Goal: Task Accomplishment & Management: Use online tool/utility

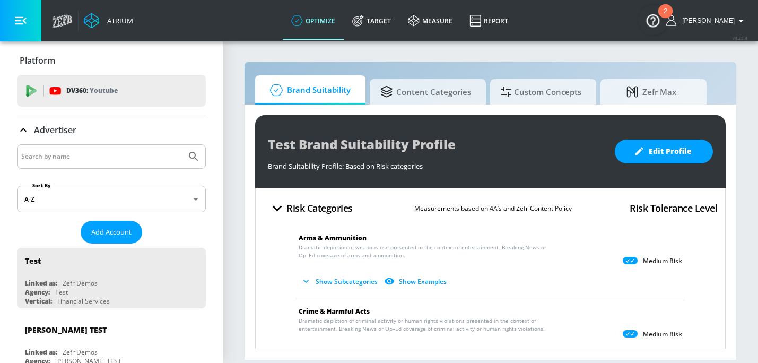
click at [125, 154] on input "Search by name" at bounding box center [101, 157] width 161 height 14
type input "h"
type input "general mills"
click at [182, 145] on button "Submit Search" at bounding box center [193, 156] width 23 height 23
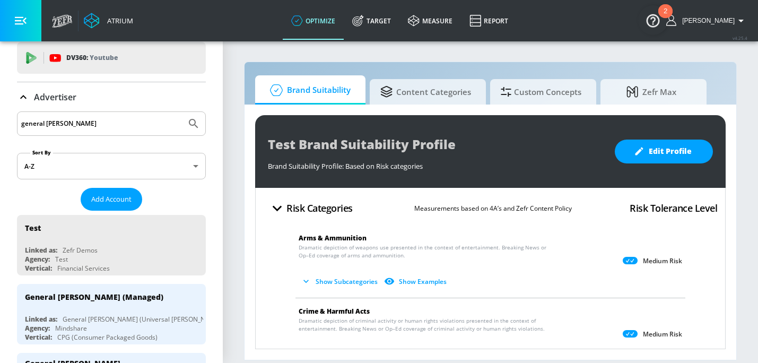
scroll to position [85, 0]
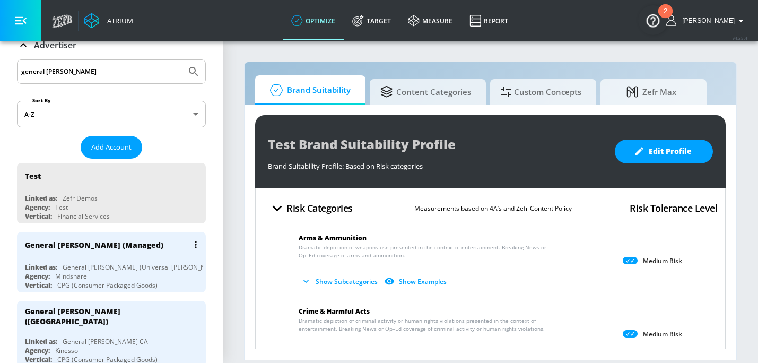
click at [138, 263] on div "General [PERSON_NAME] (Universal [PERSON_NAME])" at bounding box center [143, 267] width 161 height 9
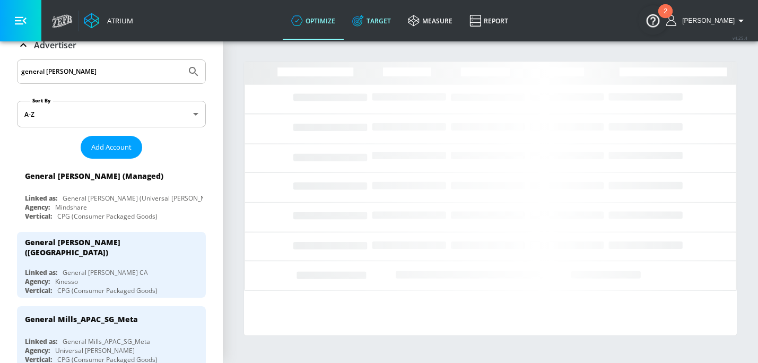
click at [399, 22] on link "Target" at bounding box center [372, 21] width 56 height 38
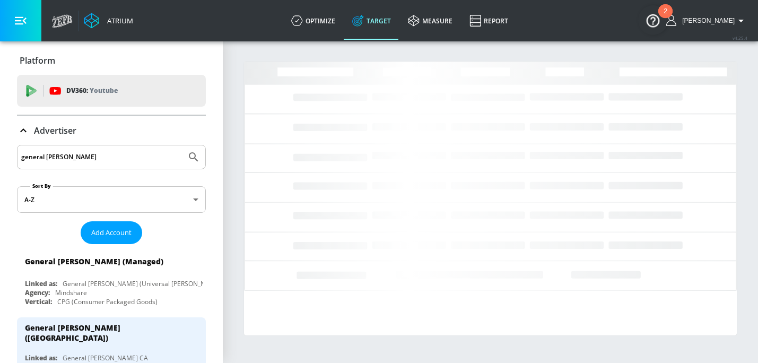
click at [58, 127] on p "Advertiser" at bounding box center [55, 131] width 42 height 12
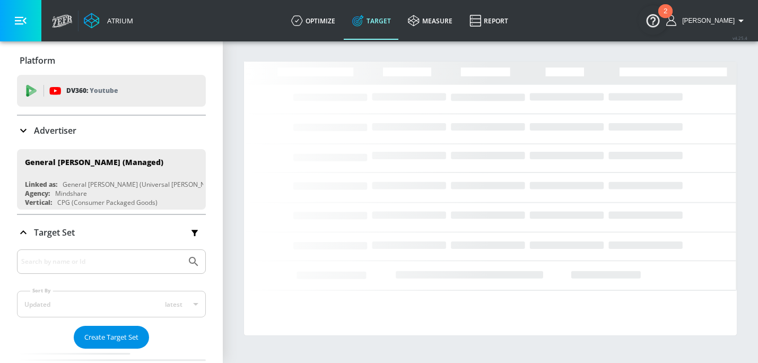
click at [100, 331] on span "Create Target Set" at bounding box center [111, 337] width 54 height 12
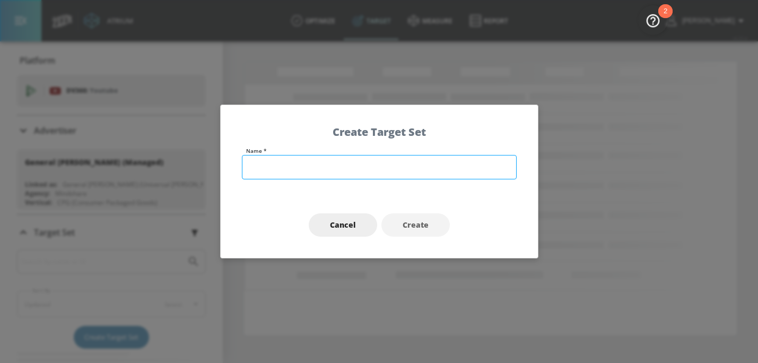
click at [314, 167] on input "text" at bounding box center [379, 167] width 275 height 24
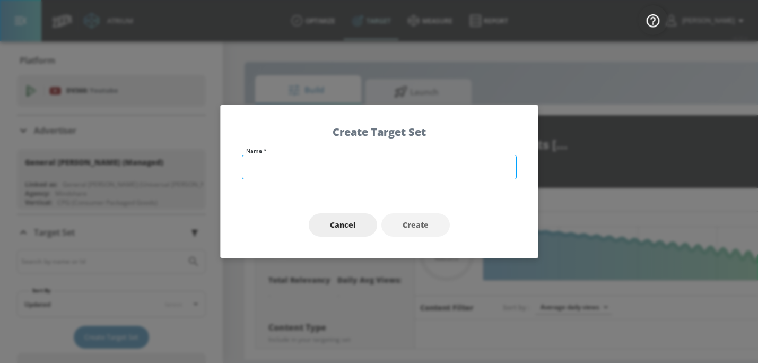
type input "0.05"
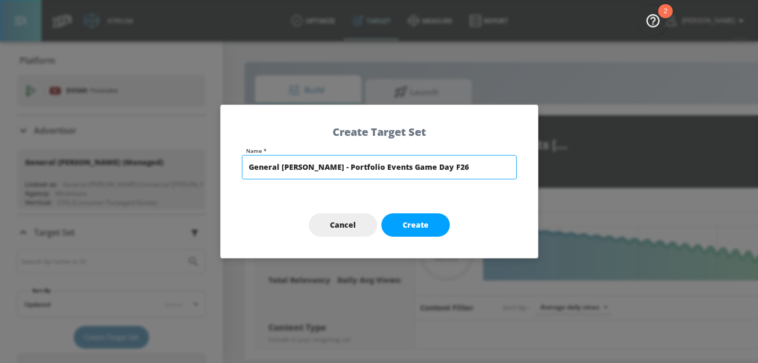
type input "General Mills - Portfolio Events Game Day F26"
type input "0.6"
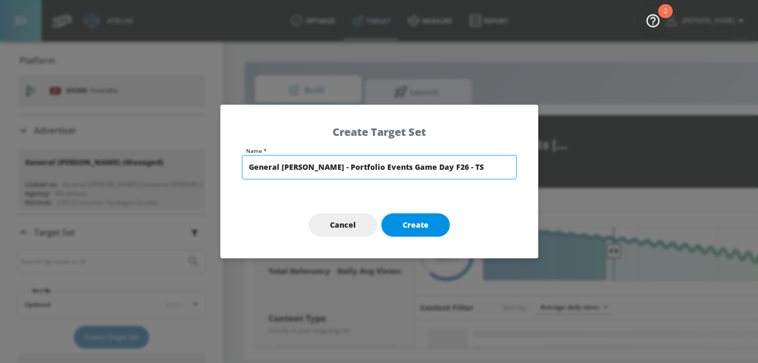
type input "General [PERSON_NAME] - Portfolio Events Game Day F26 - TS"
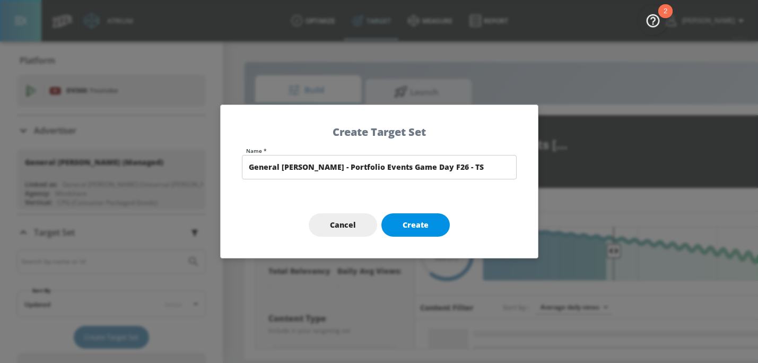
click at [427, 220] on button "Create" at bounding box center [415, 225] width 68 height 24
type input "General [PERSON_NAME] - Portfolio Events Game Day F26 - TS"
type input "channels"
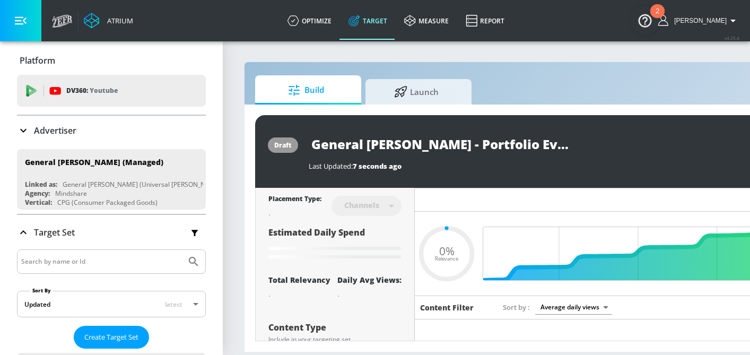
type input "0.6"
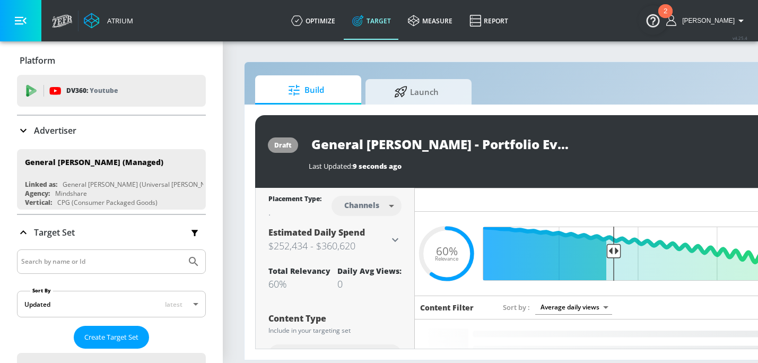
click at [364, 207] on body "Atrium optimize Target measure Report optimize Target measure Report v 4.25.4 E…" at bounding box center [379, 181] width 758 height 363
click at [371, 242] on div "Videos" at bounding box center [362, 246] width 30 height 11
type input "videos"
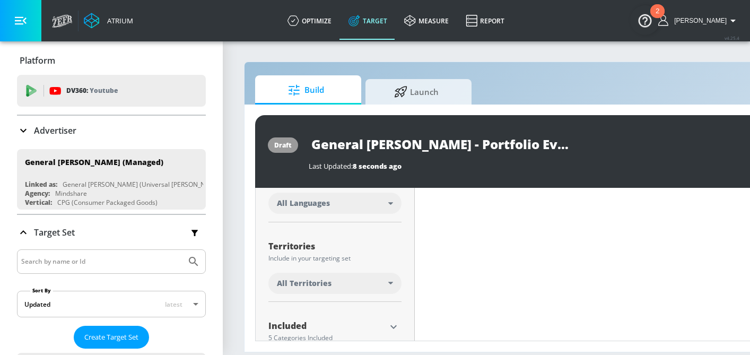
scroll to position [219, 0]
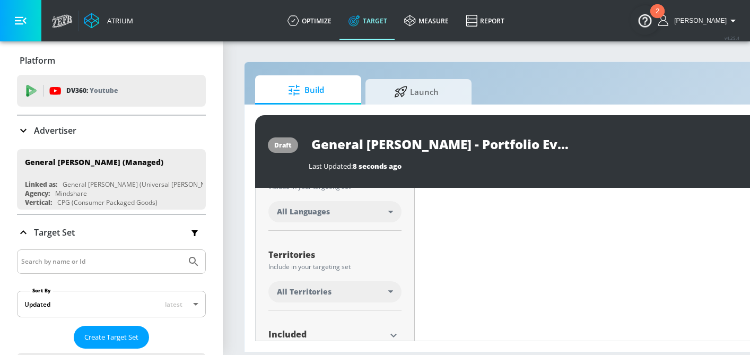
click at [368, 209] on div "All Languages" at bounding box center [332, 211] width 111 height 11
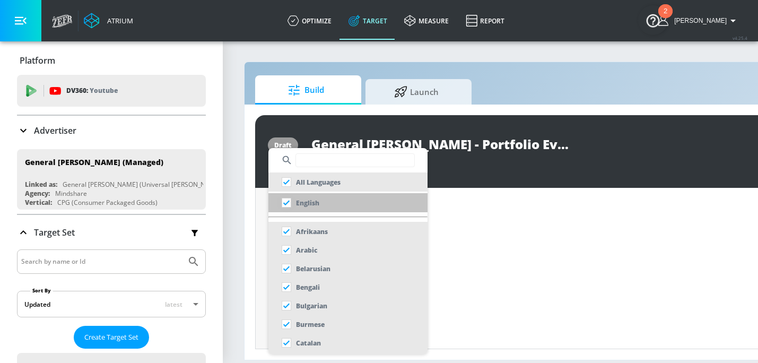
click at [291, 207] on input "checkbox" at bounding box center [286, 202] width 19 height 19
checkbox input "true"
checkbox input "false"
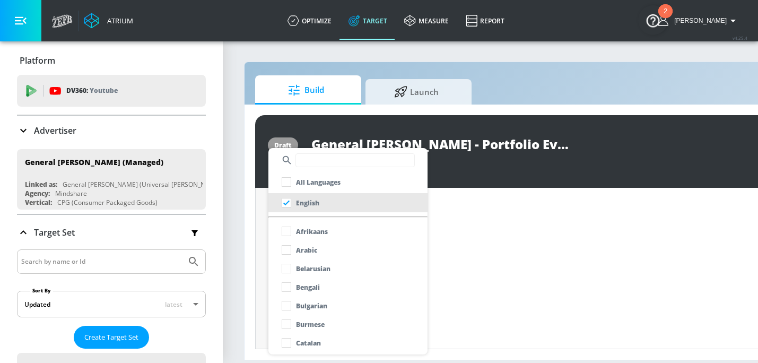
click at [257, 212] on div at bounding box center [379, 181] width 758 height 363
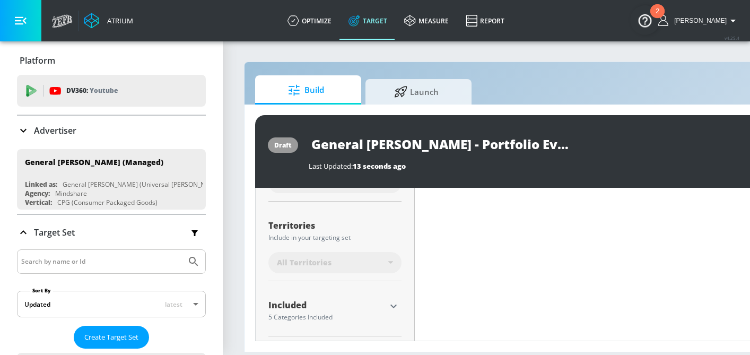
scroll to position [308, 0]
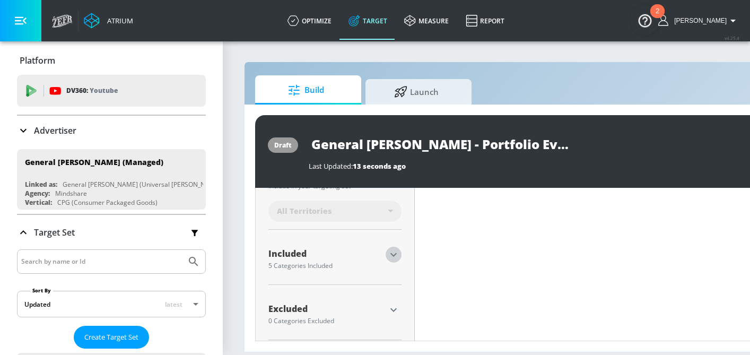
click at [397, 252] on icon "button" at bounding box center [393, 254] width 13 height 13
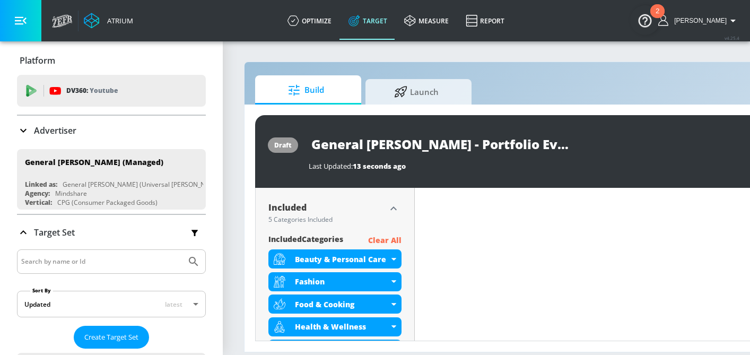
scroll to position [396, 0]
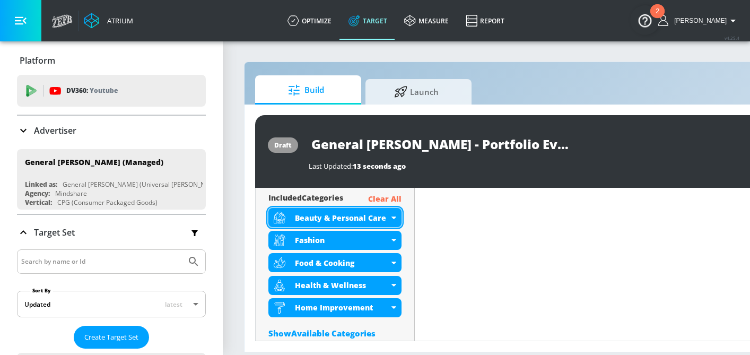
click at [361, 215] on div "Beauty & Personal Care" at bounding box center [342, 218] width 94 height 10
click at [391, 213] on div "Beauty & Personal Care" at bounding box center [334, 217] width 133 height 19
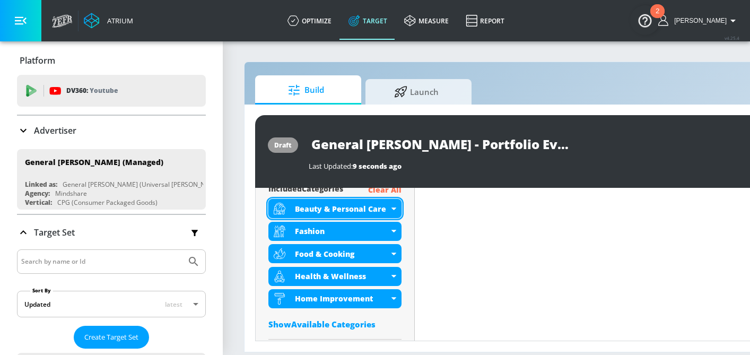
scroll to position [387, 0]
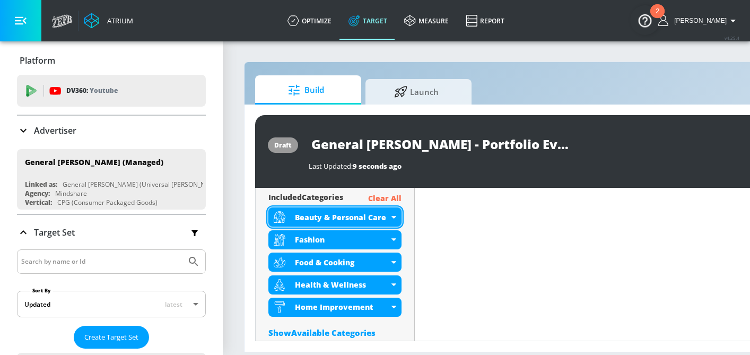
click at [365, 217] on div "Beauty & Personal Care" at bounding box center [342, 217] width 94 height 10
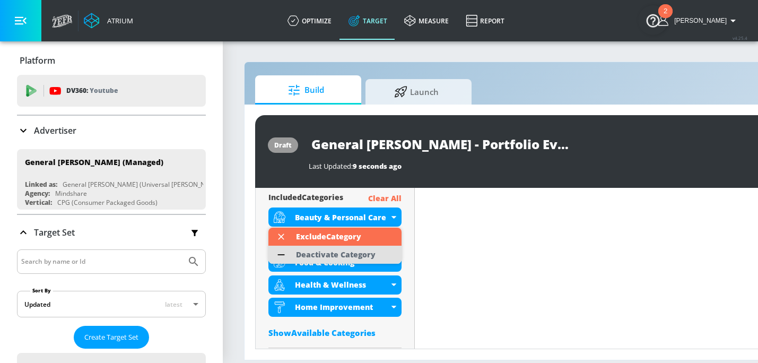
click at [356, 255] on div "Deactivate Category" at bounding box center [336, 254] width 80 height 7
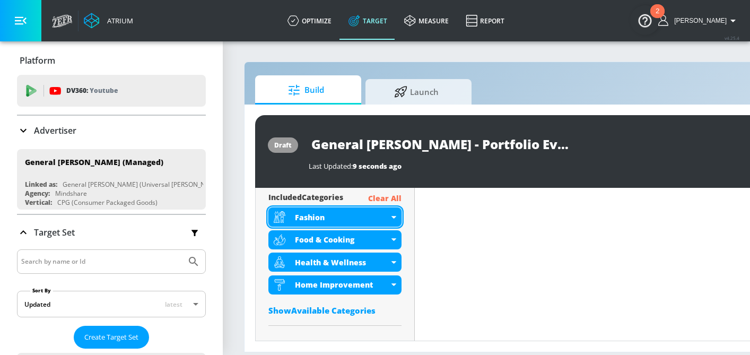
click at [344, 217] on div "Fashion" at bounding box center [342, 217] width 94 height 10
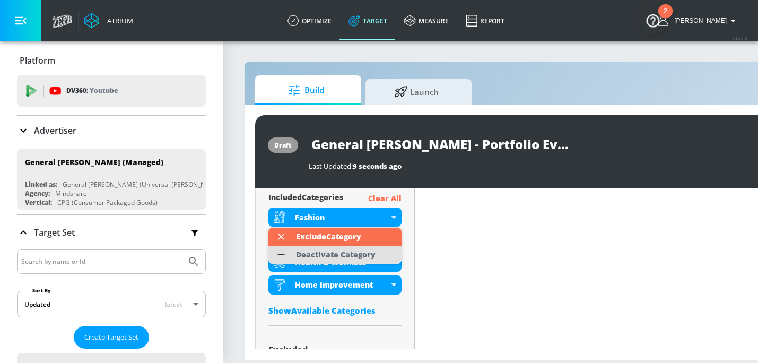
click at [336, 251] on div "Deactivate Category" at bounding box center [336, 254] width 80 height 7
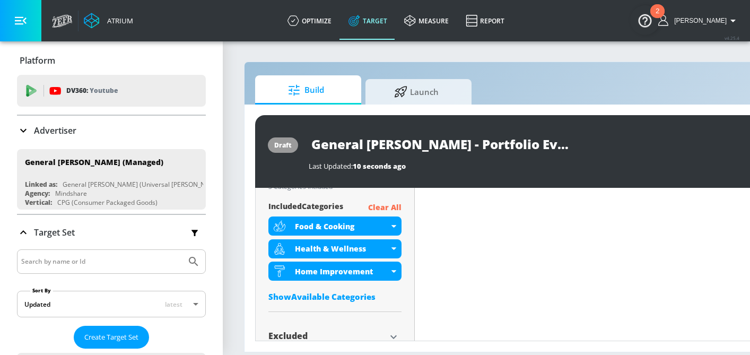
scroll to position [396, 0]
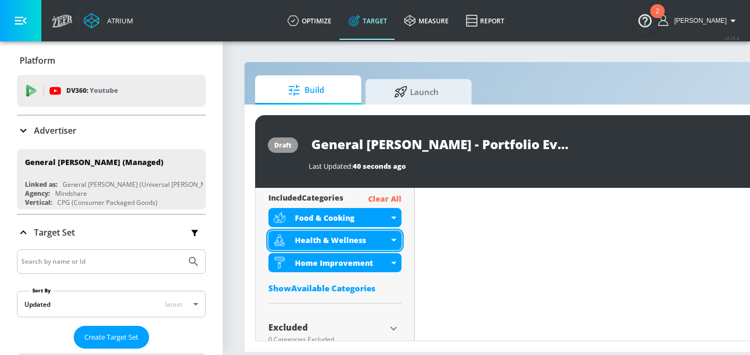
click at [333, 240] on div "Health & Wellness" at bounding box center [342, 240] width 94 height 10
click at [369, 241] on div "Health & Wellness" at bounding box center [342, 240] width 94 height 10
click at [392, 238] on div "Health & Wellness" at bounding box center [334, 240] width 133 height 19
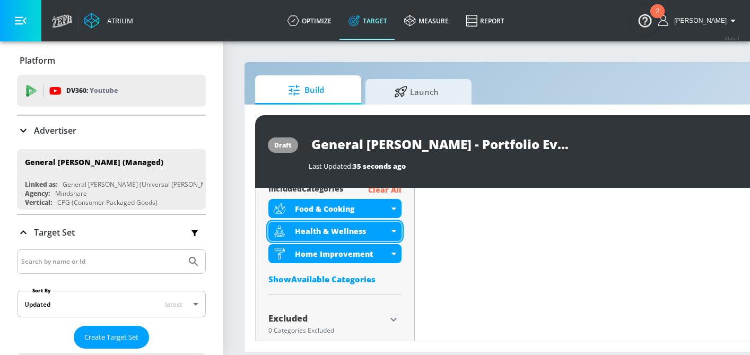
scroll to position [387, 0]
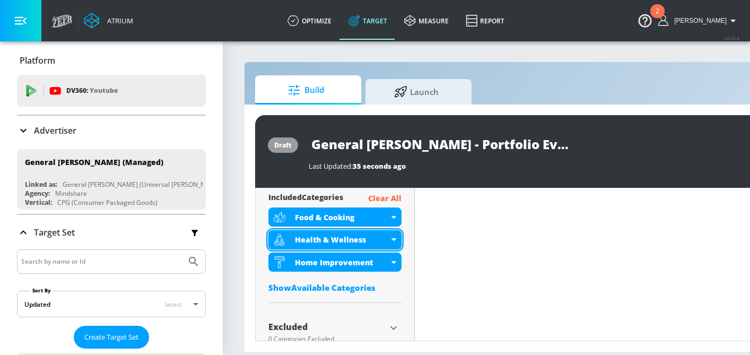
click at [372, 237] on div "Health & Wellness" at bounding box center [342, 239] width 94 height 10
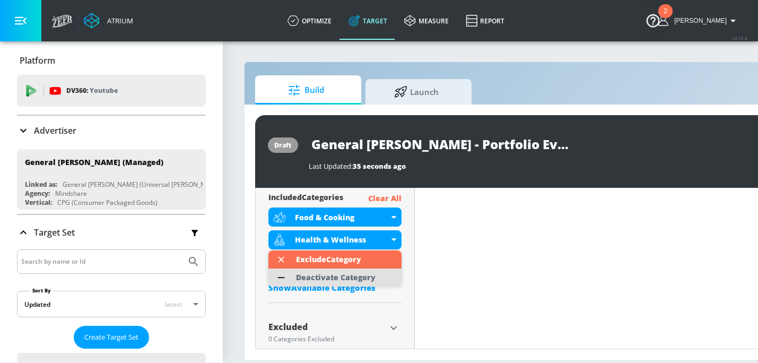
click at [361, 271] on div "Deactivate Category" at bounding box center [336, 277] width 90 height 18
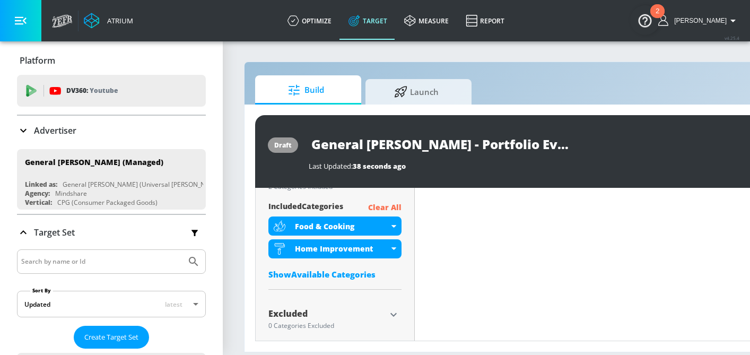
scroll to position [392, 0]
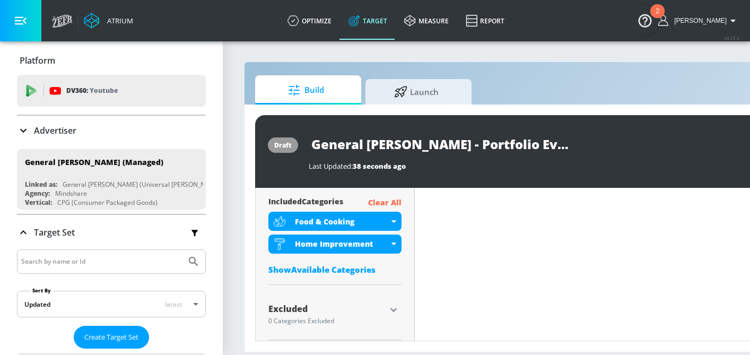
click at [363, 268] on div "Show Available Categories" at bounding box center [334, 269] width 133 height 11
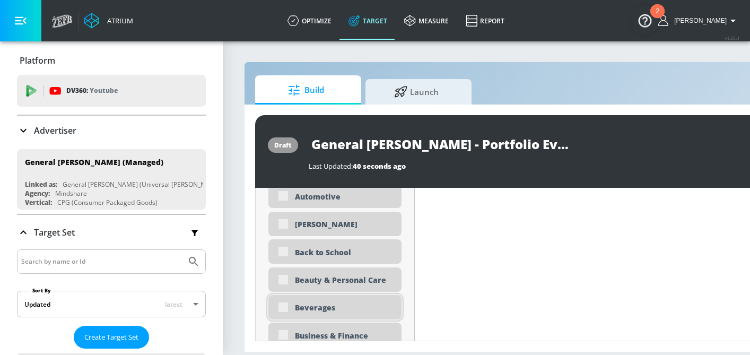
scroll to position [617, 0]
click at [353, 302] on div "Beverages" at bounding box center [334, 306] width 133 height 24
checkbox input "true"
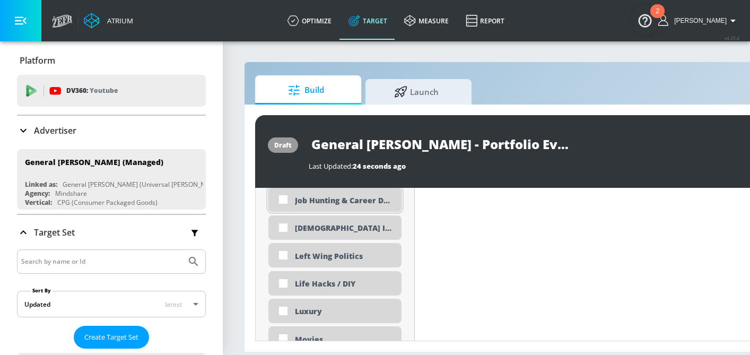
scroll to position [1891, 0]
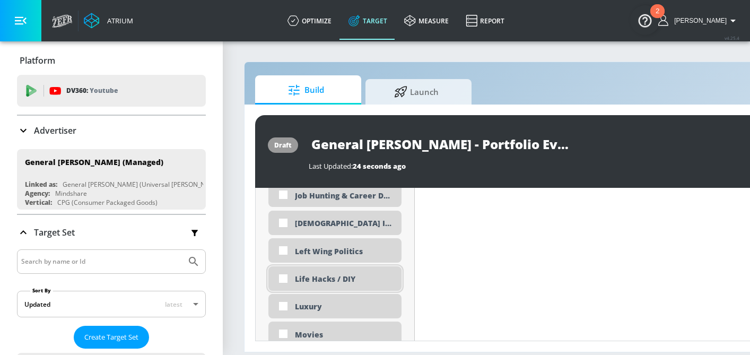
click at [375, 282] on div "Life Hacks / DIY" at bounding box center [344, 279] width 99 height 10
checkbox input "true"
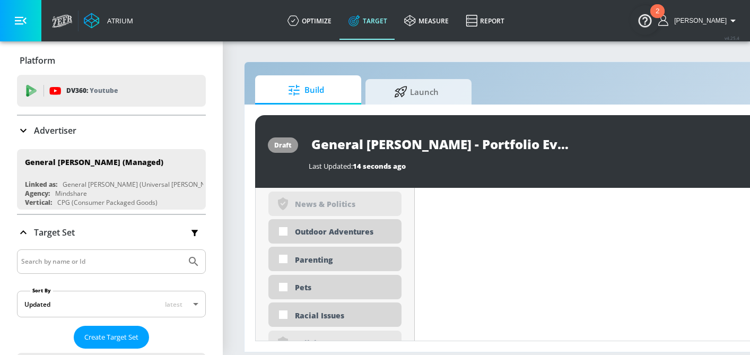
scroll to position [2452, 0]
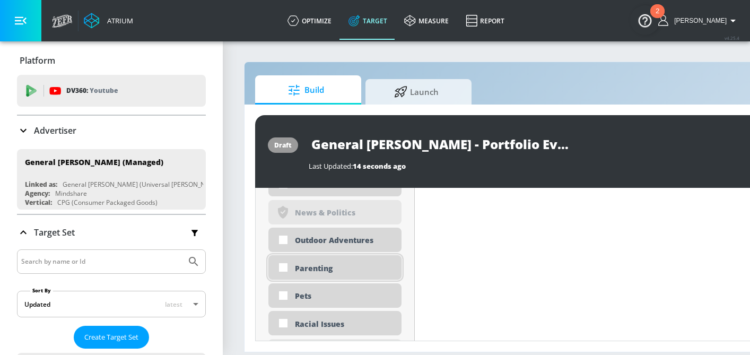
click at [368, 265] on div "Parenting" at bounding box center [344, 268] width 99 height 10
checkbox input "true"
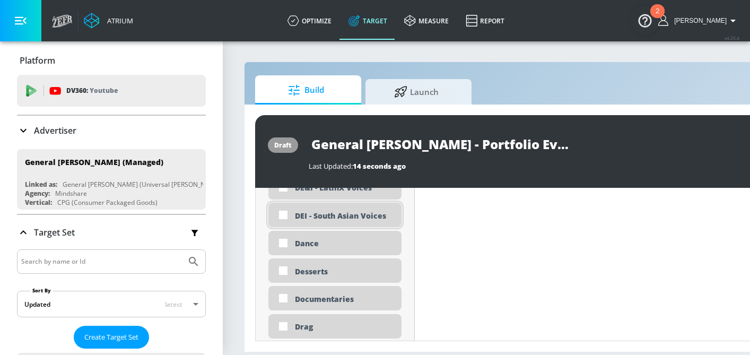
scroll to position [1129, 0]
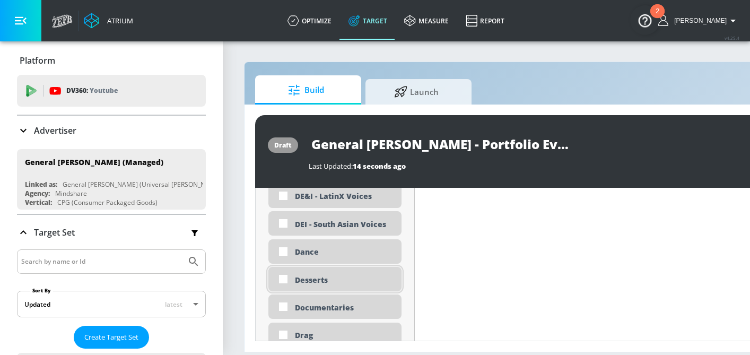
click at [359, 275] on div "Desserts" at bounding box center [344, 280] width 99 height 10
checkbox input "true"
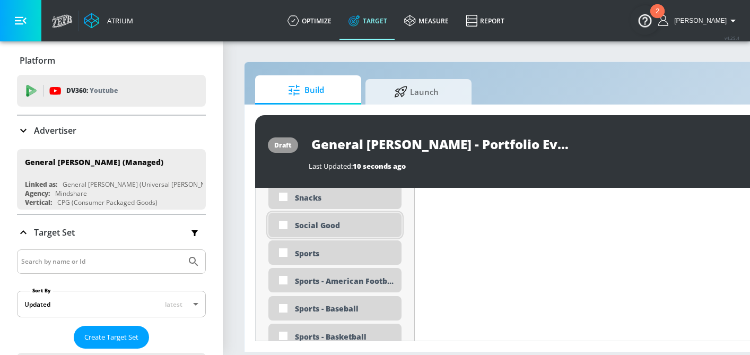
scroll to position [2781, 0]
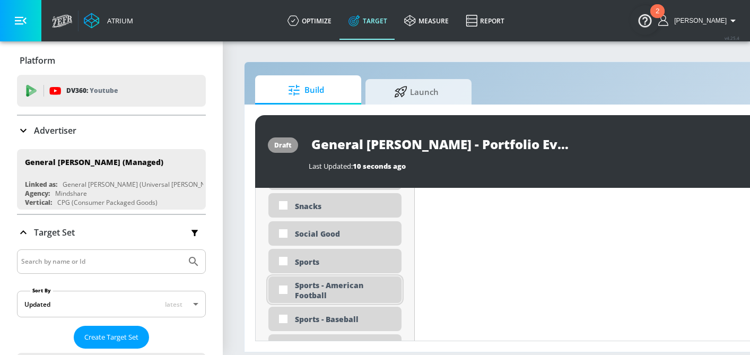
click at [351, 291] on div "Sports - American Football" at bounding box center [344, 290] width 99 height 20
checkbox input "true"
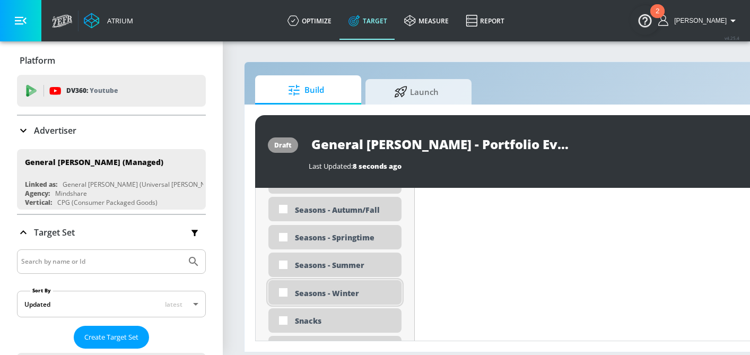
scroll to position [2680, 0]
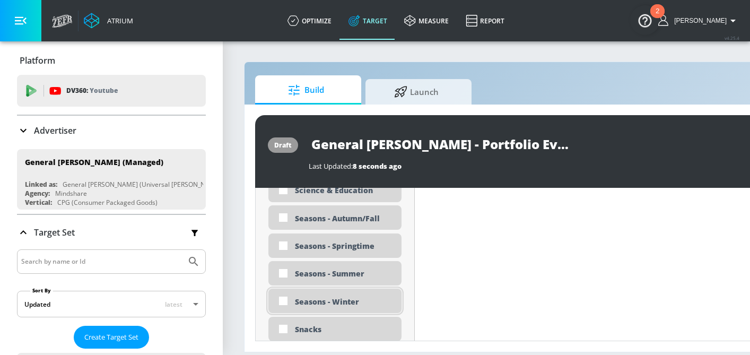
click at [354, 298] on div "Seasons - Winter" at bounding box center [344, 301] width 99 height 10
checkbox input "true"
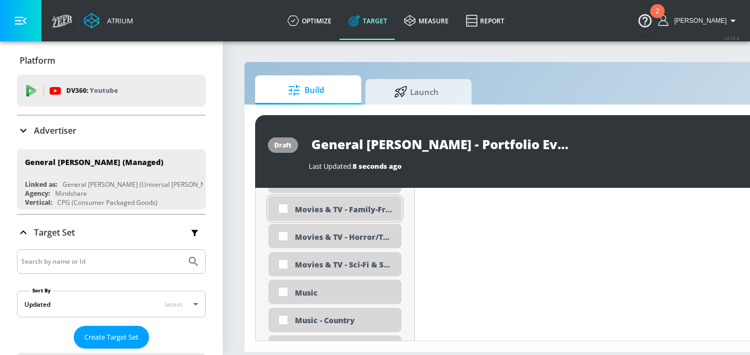
scroll to position [2175, 0]
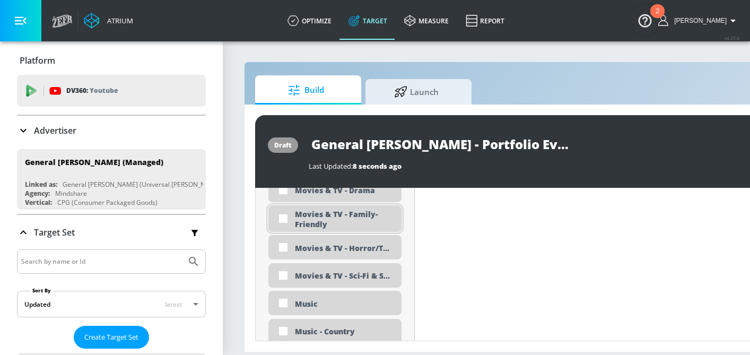
click at [349, 215] on div "Movies & TV - Family-Friendly" at bounding box center [344, 219] width 99 height 20
checkbox input "true"
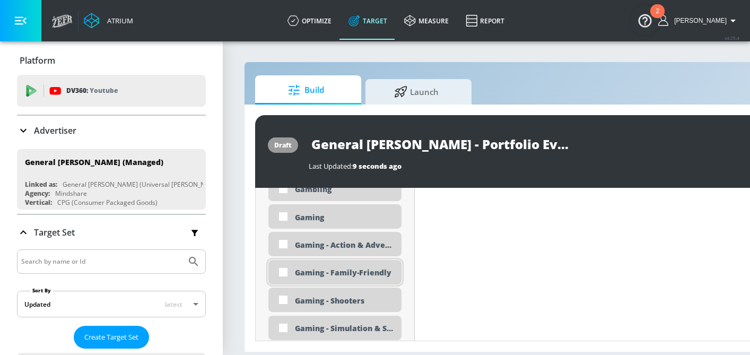
scroll to position [1523, 0]
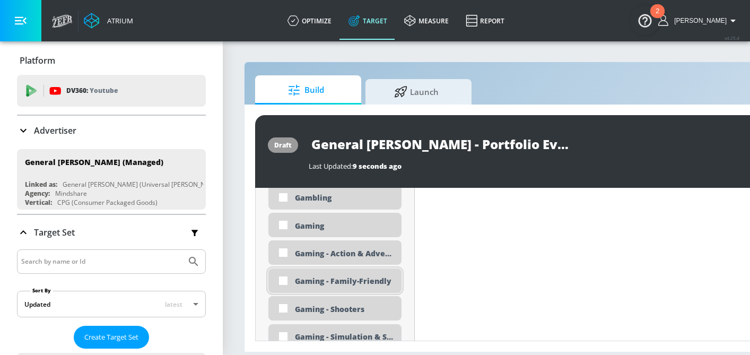
click at [369, 283] on div "Gaming - Family-Friendly" at bounding box center [344, 281] width 99 height 10
checkbox input "true"
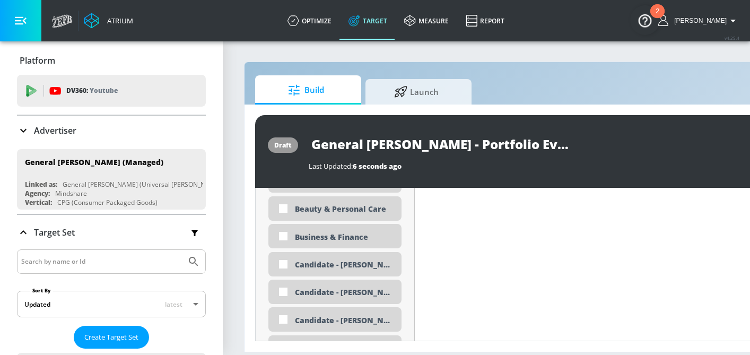
scroll to position [926, 0]
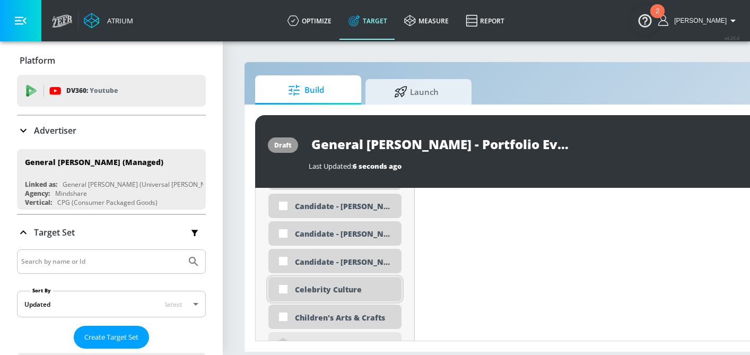
click at [353, 285] on div "Celebrity Culture" at bounding box center [344, 289] width 99 height 10
checkbox input "true"
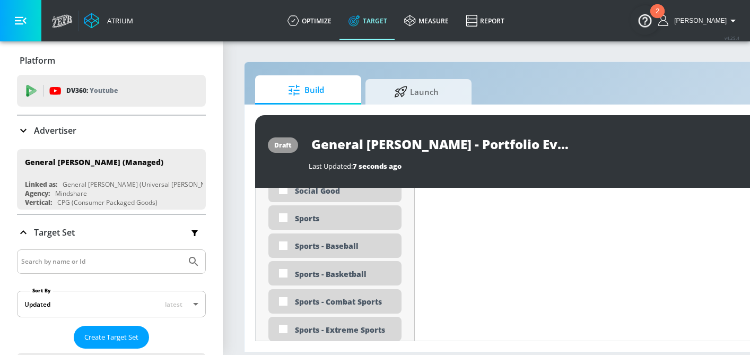
scroll to position [2539, 0]
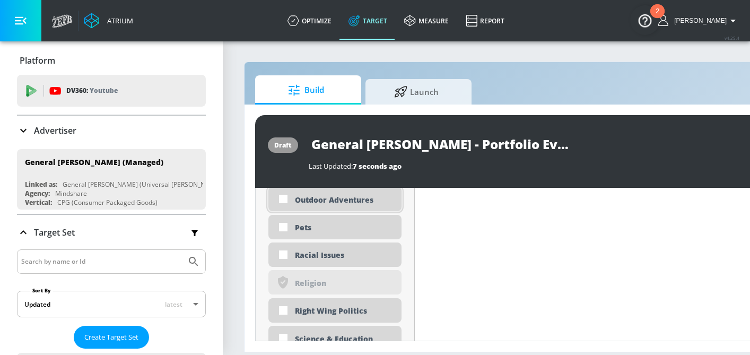
click at [361, 192] on div "Outdoor Adventures" at bounding box center [334, 199] width 133 height 24
checkbox input "true"
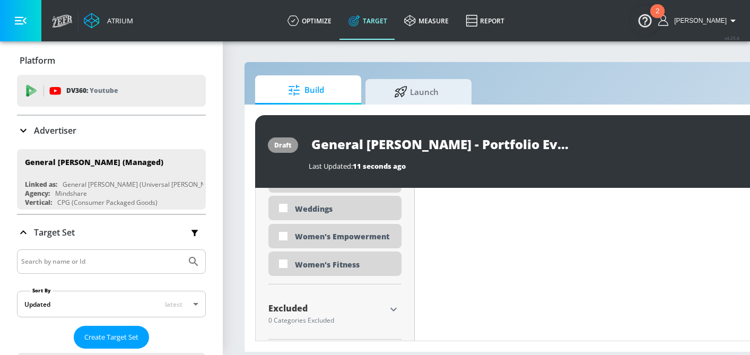
scroll to position [3113, 0]
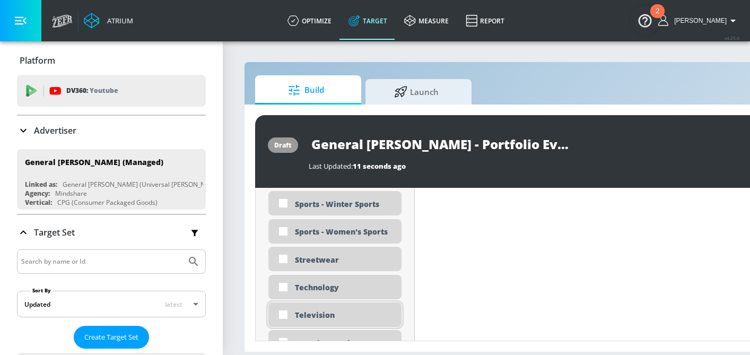
click at [382, 325] on div "Television" at bounding box center [334, 314] width 133 height 24
checkbox input "true"
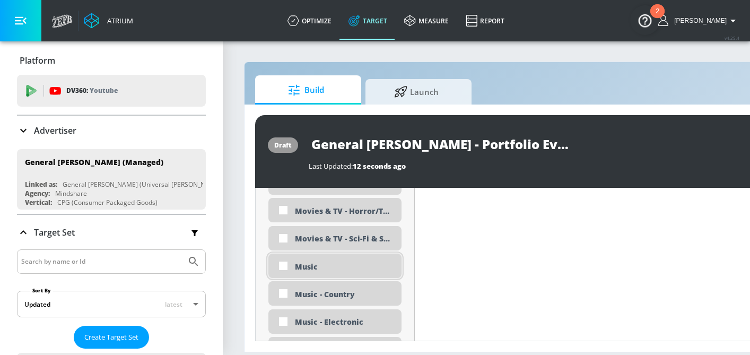
click at [354, 258] on div "Music" at bounding box center [334, 266] width 133 height 24
checkbox input "true"
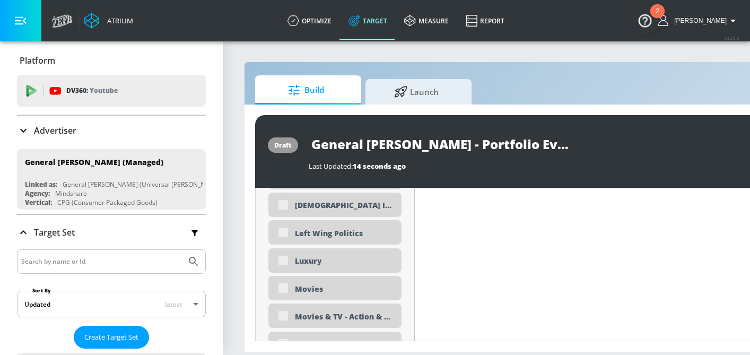
scroll to position [2067, 0]
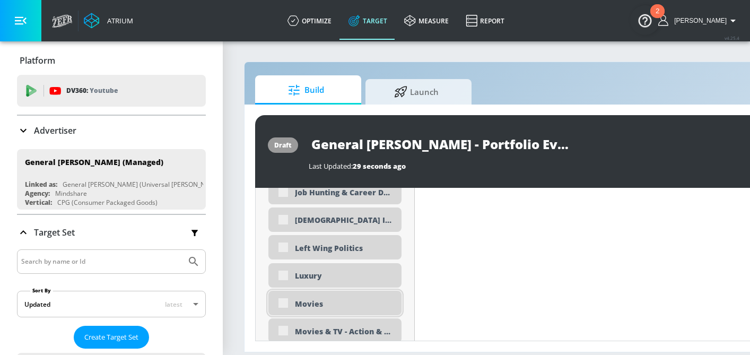
click at [372, 302] on div "Movies" at bounding box center [344, 304] width 99 height 10
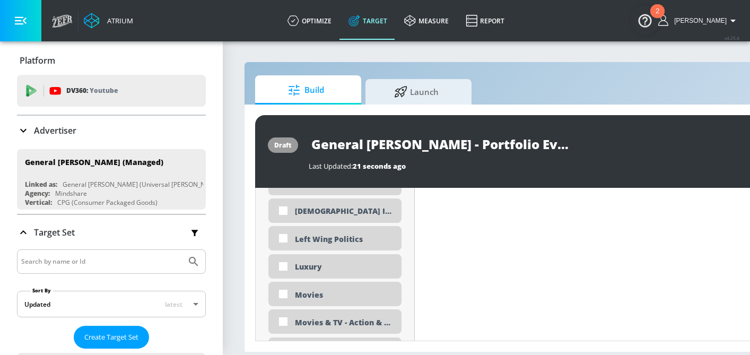
scroll to position [2058, 0]
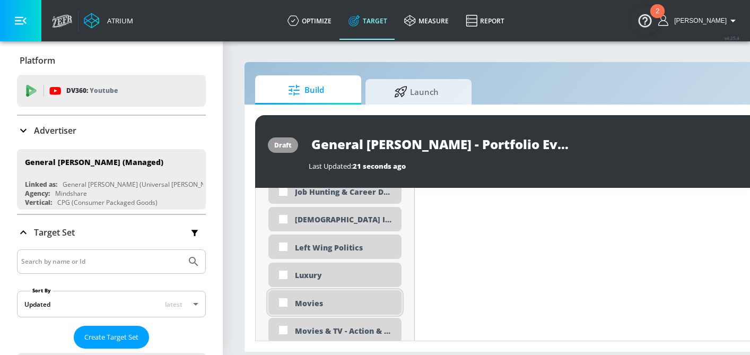
click at [357, 294] on div "Movies" at bounding box center [334, 302] width 133 height 24
checkbox input "true"
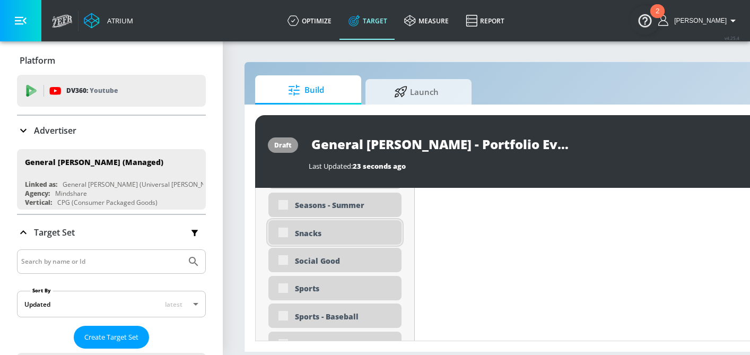
click at [322, 236] on div "Snacks" at bounding box center [344, 233] width 99 height 10
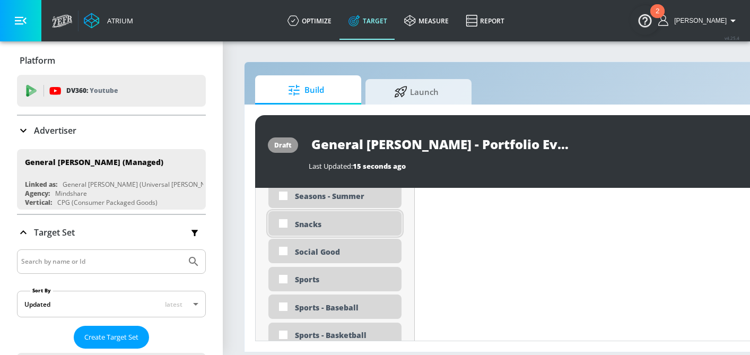
scroll to position [2763, 0]
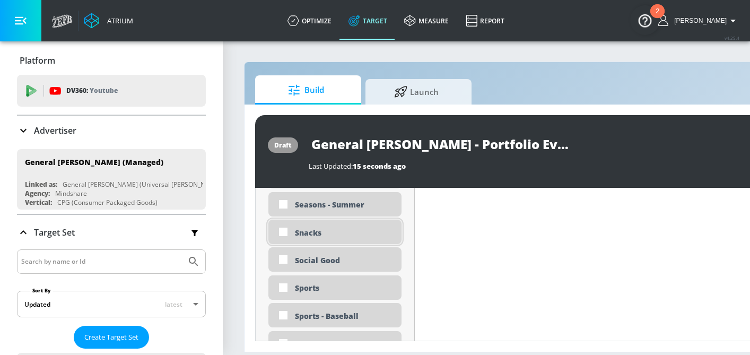
click at [334, 235] on div "Snacks" at bounding box center [344, 233] width 99 height 10
checkbox input "true"
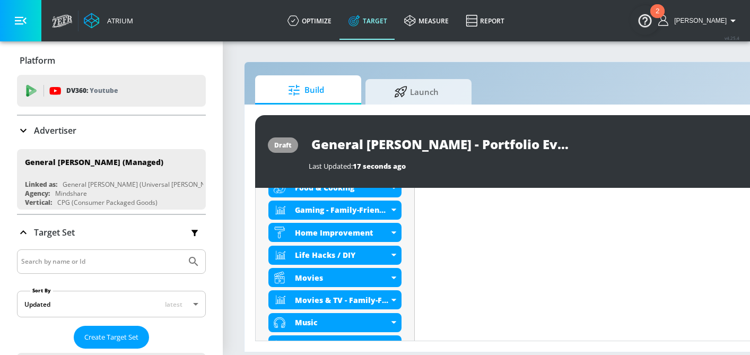
scroll to position [298, 0]
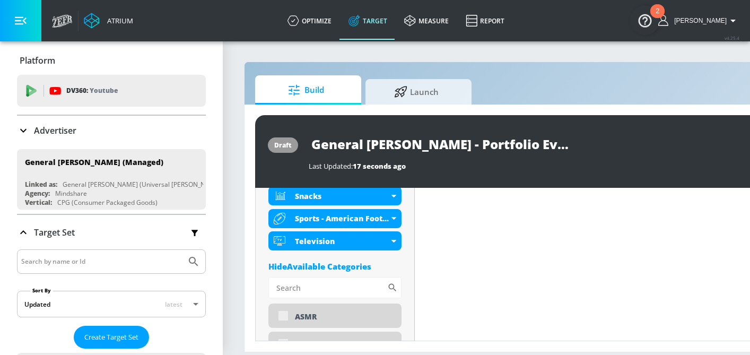
drag, startPoint x: 361, startPoint y: 261, endPoint x: 379, endPoint y: 261, distance: 17.5
click at [361, 261] on div "Hide Available Categories" at bounding box center [334, 266] width 133 height 11
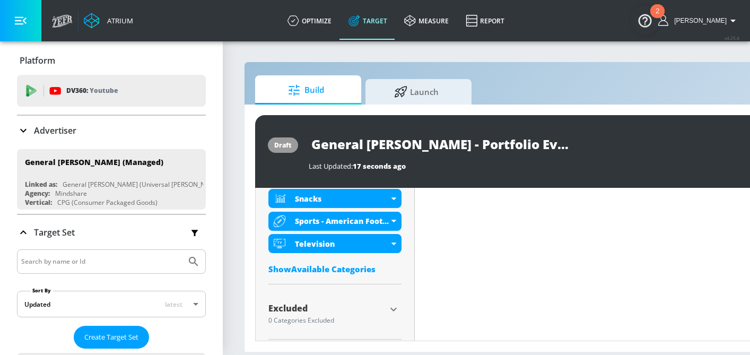
drag, startPoint x: 397, startPoint y: 305, endPoint x: 403, endPoint y: 300, distance: 7.5
click at [397, 305] on icon "button" at bounding box center [393, 309] width 13 height 13
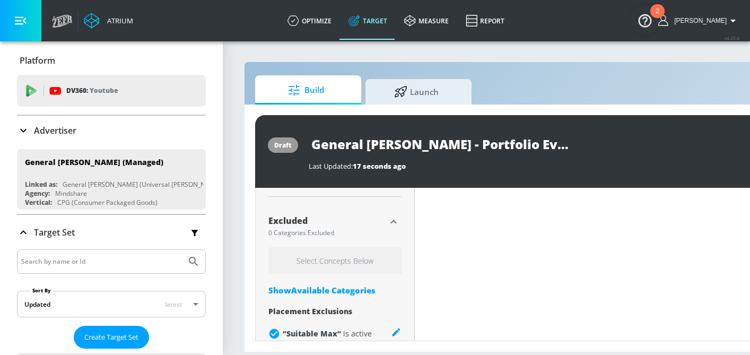
scroll to position [805, 0]
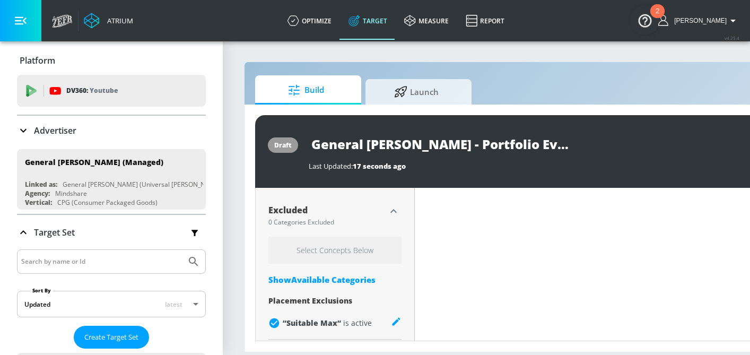
click at [355, 285] on div "Select Concepts Below Show Available Categories Placement Exclusions “ Suitable…" at bounding box center [334, 286] width 133 height 98
click at [366, 274] on div "Show Available Categories" at bounding box center [334, 279] width 133 height 11
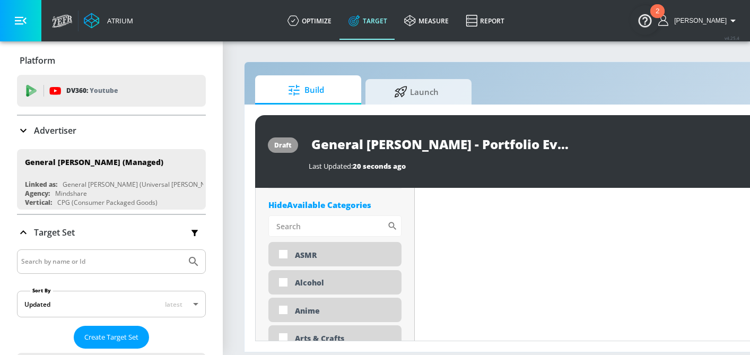
scroll to position [862, 0]
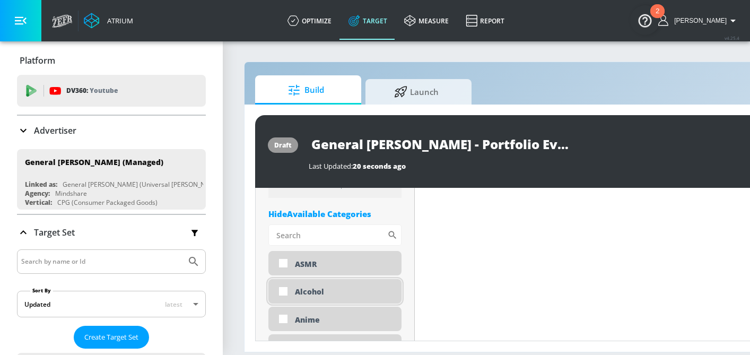
click at [330, 290] on div "Alcohol" at bounding box center [344, 291] width 99 height 10
checkbox input "true"
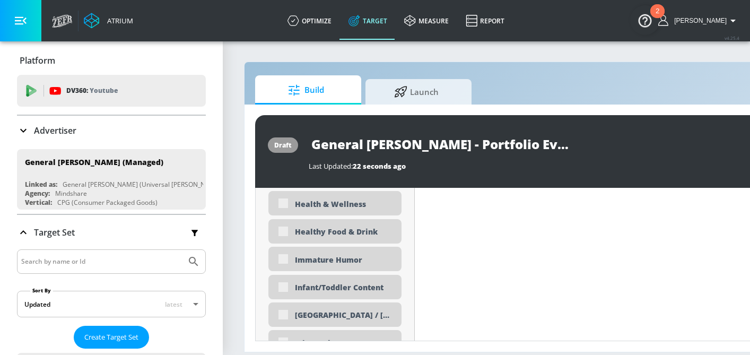
scroll to position [2064, 0]
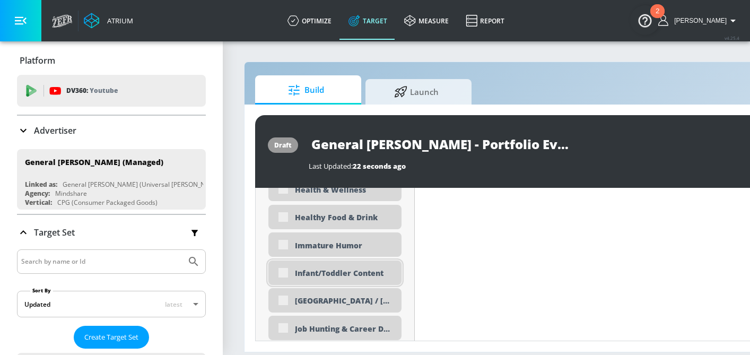
click at [352, 270] on div "Infant/Toddler Content" at bounding box center [344, 273] width 99 height 10
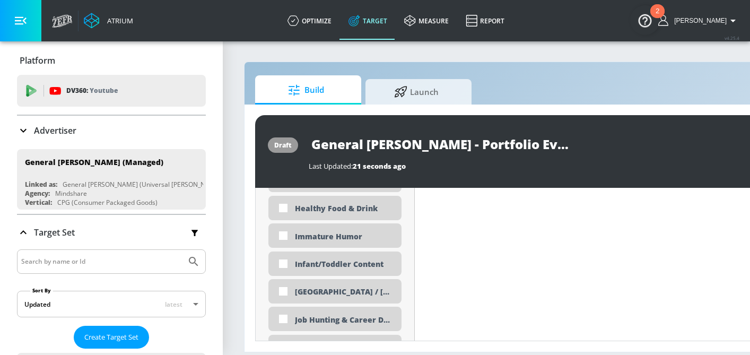
scroll to position [2056, 0]
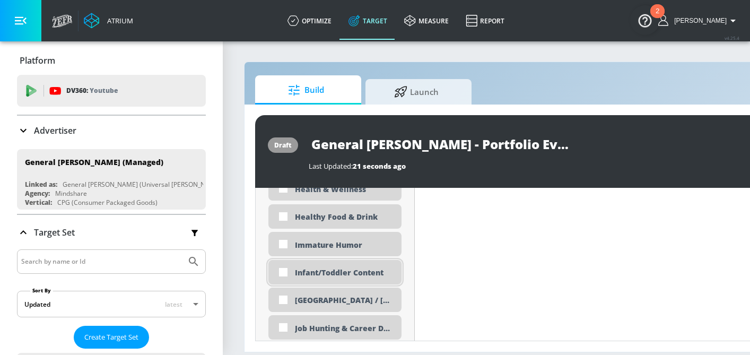
click at [359, 270] on div "Infant/Toddler Content" at bounding box center [344, 272] width 99 height 10
checkbox input "true"
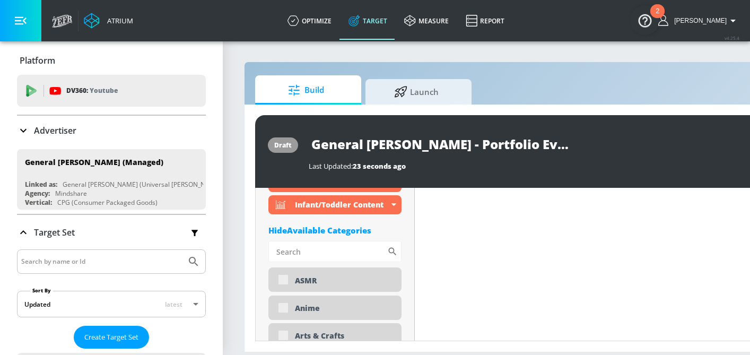
scroll to position [872, 0]
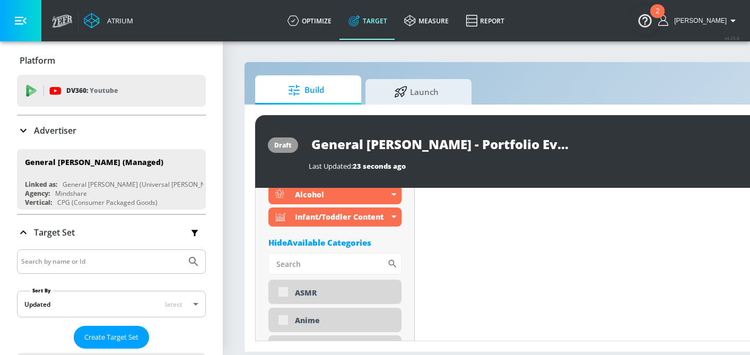
click at [380, 242] on div "Hide Available Categories" at bounding box center [334, 242] width 133 height 11
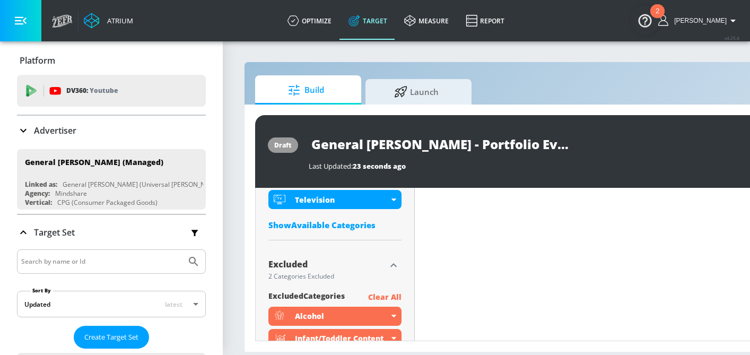
scroll to position [546, 0]
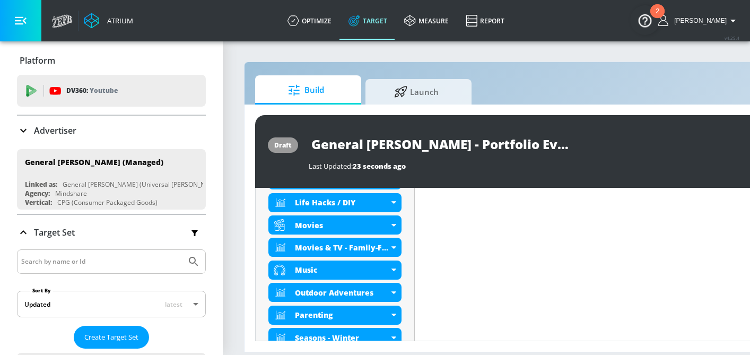
click at [438, 138] on input "General [PERSON_NAME] - Portfolio Events Game Day F26 - TS" at bounding box center [441, 144] width 265 height 24
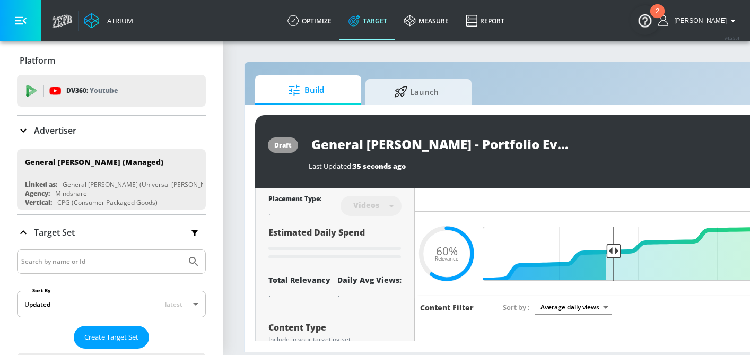
scroll to position [0, 151]
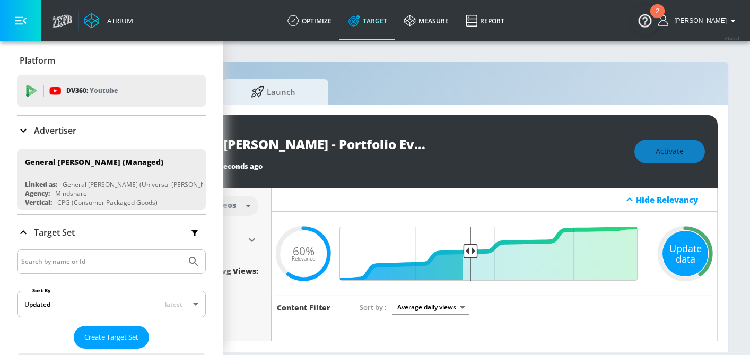
click at [670, 249] on div "Update data" at bounding box center [685, 254] width 46 height 46
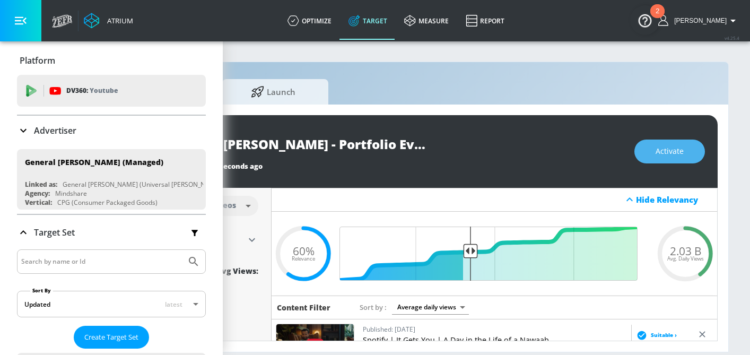
click at [680, 156] on span "Activate" at bounding box center [670, 151] width 28 height 13
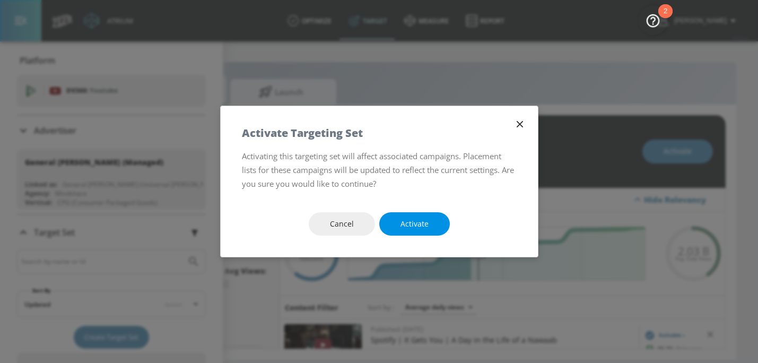
click at [390, 215] on button "Activate" at bounding box center [414, 224] width 71 height 24
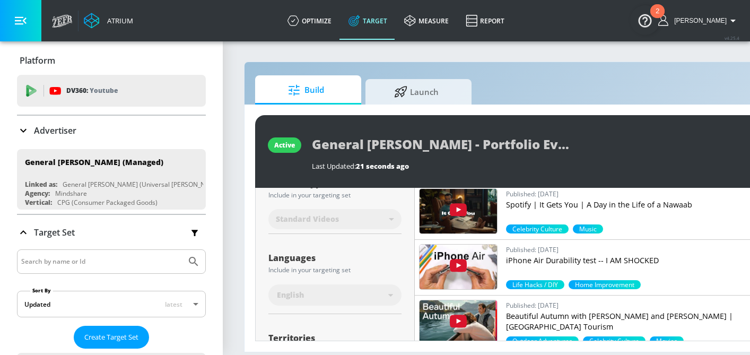
scroll to position [0, 0]
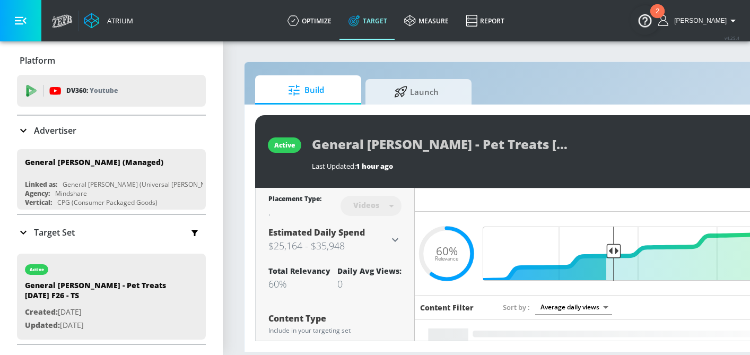
scroll to position [0, 151]
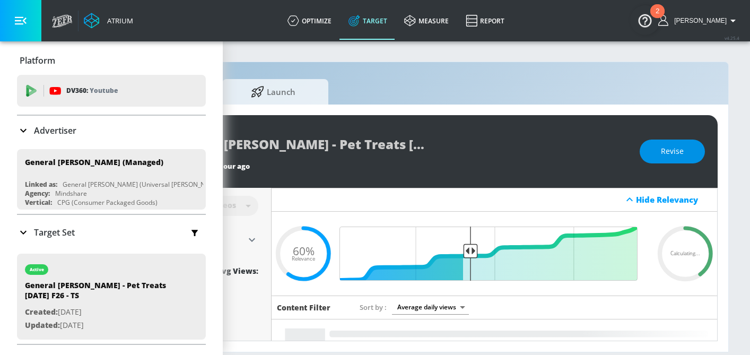
click at [679, 154] on span "Revise" at bounding box center [672, 151] width 23 height 13
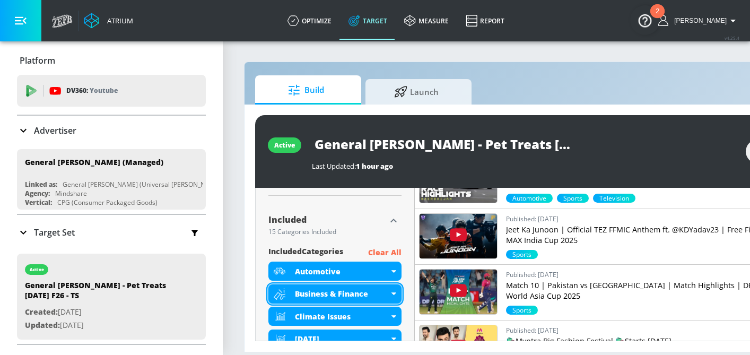
scroll to position [391, 0]
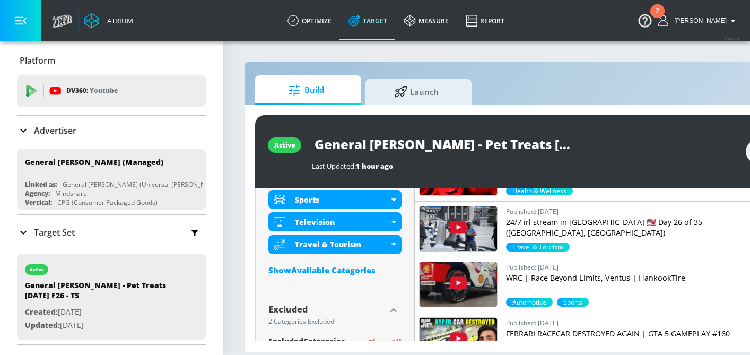
click at [370, 265] on div "Show Available Categories" at bounding box center [334, 270] width 133 height 11
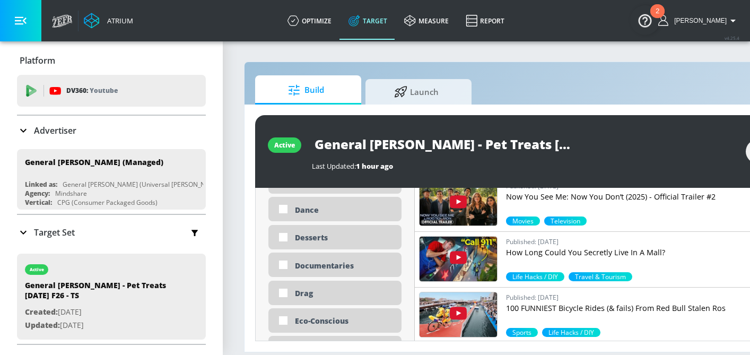
scroll to position [1312, 0]
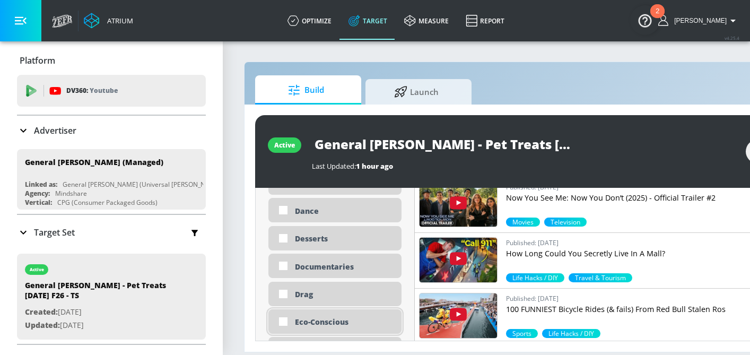
click at [382, 316] on div "Eco-Conscious" at bounding box center [334, 321] width 133 height 24
checkbox input "true"
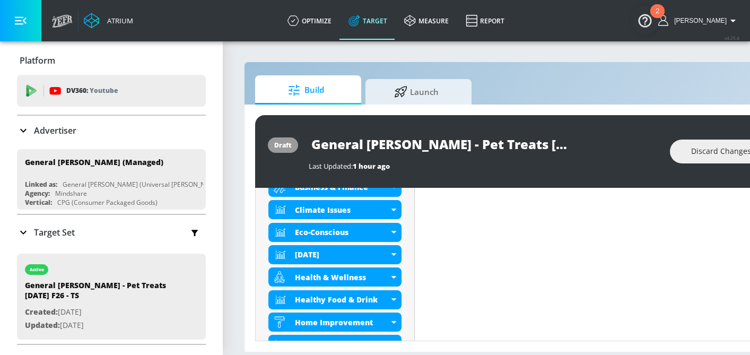
scroll to position [427, 0]
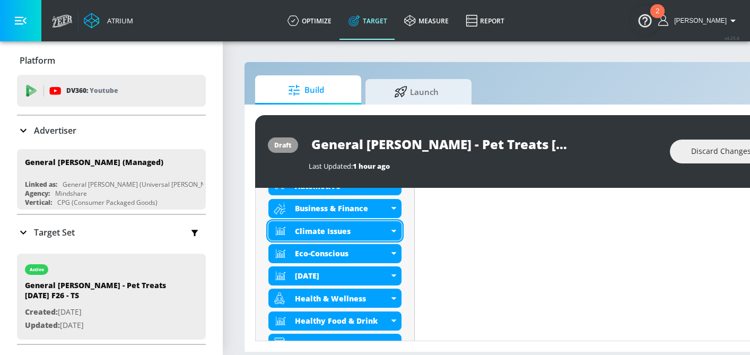
click at [342, 228] on div "Climate Issues" at bounding box center [342, 231] width 94 height 10
click at [361, 233] on div "Climate Issues" at bounding box center [342, 231] width 94 height 10
click at [390, 231] on div "Climate Issues" at bounding box center [334, 230] width 133 height 19
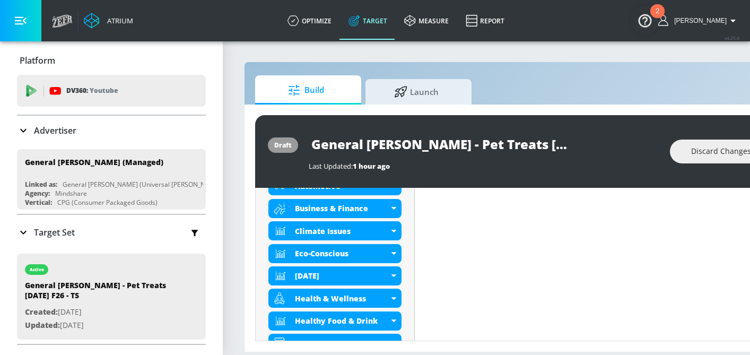
scroll to position [419, 0]
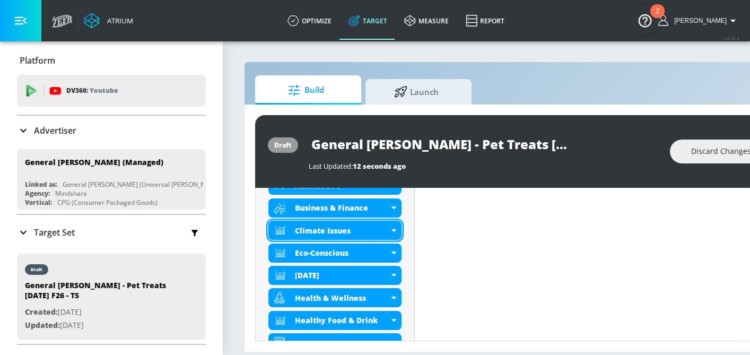
click at [359, 231] on div "Climate Issues" at bounding box center [342, 230] width 94 height 10
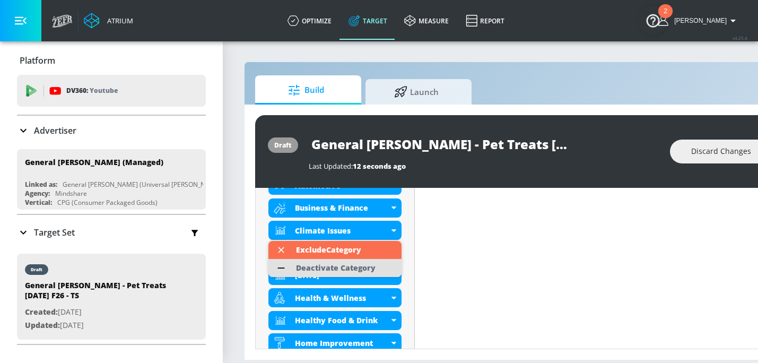
click at [345, 267] on div "Deactivate Category" at bounding box center [336, 267] width 80 height 7
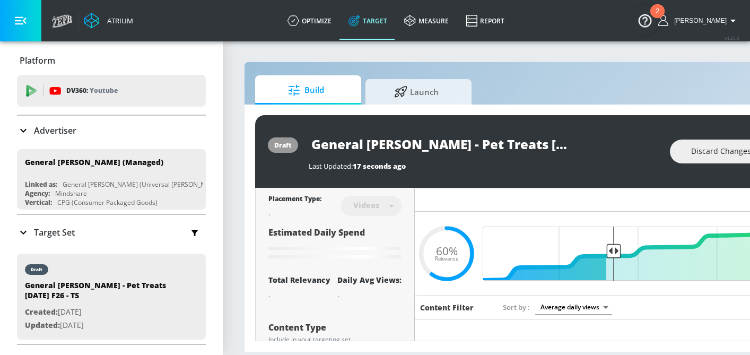
scroll to position [0, 151]
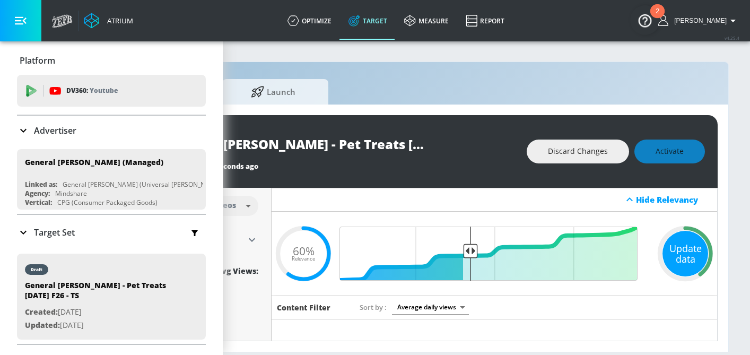
click at [676, 258] on div "Update data" at bounding box center [685, 254] width 46 height 46
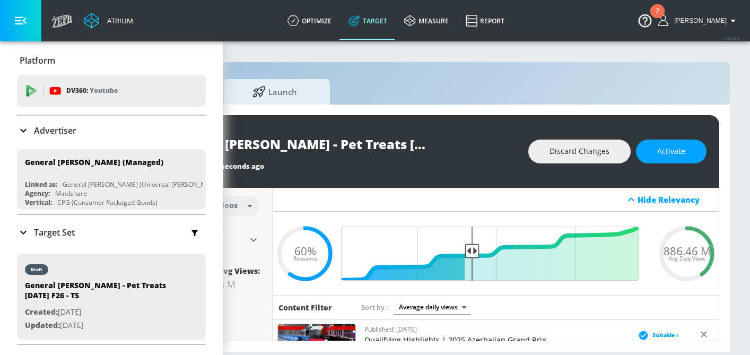
scroll to position [0, 133]
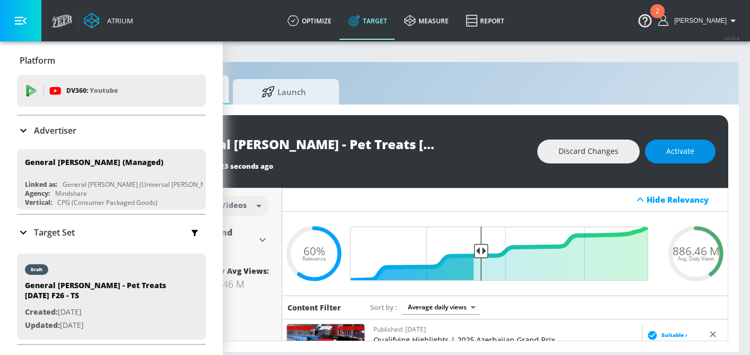
click at [694, 157] on span "Activate" at bounding box center [680, 151] width 28 height 13
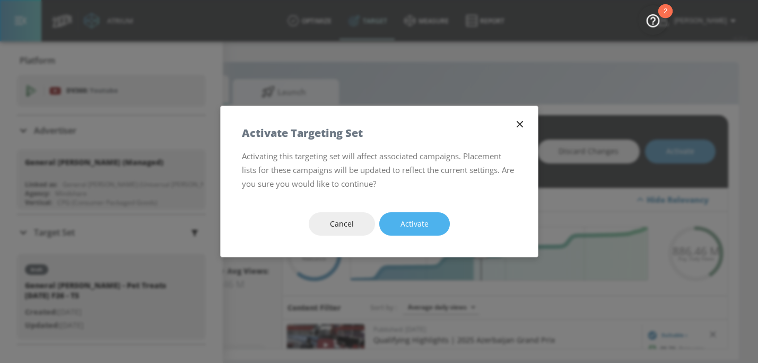
click at [441, 220] on button "Activate" at bounding box center [414, 224] width 71 height 24
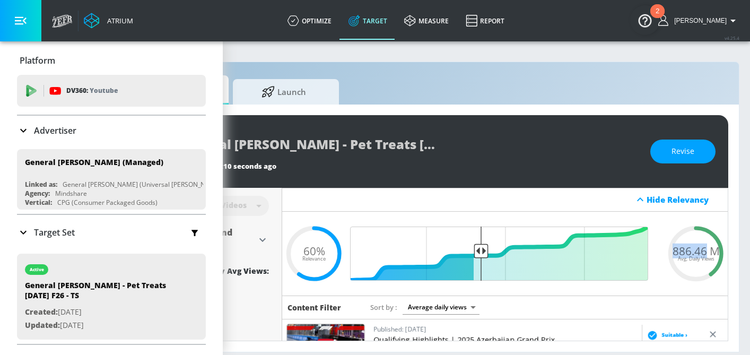
click at [666, 250] on div "886.46 M Avg. Daily Views" at bounding box center [696, 253] width 64 height 16
copy span "886.46"
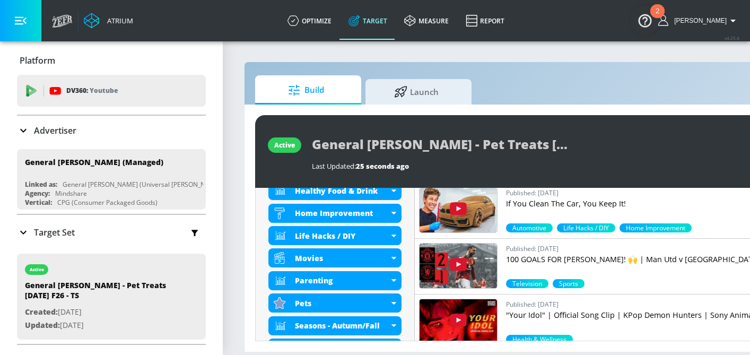
scroll to position [618, 0]
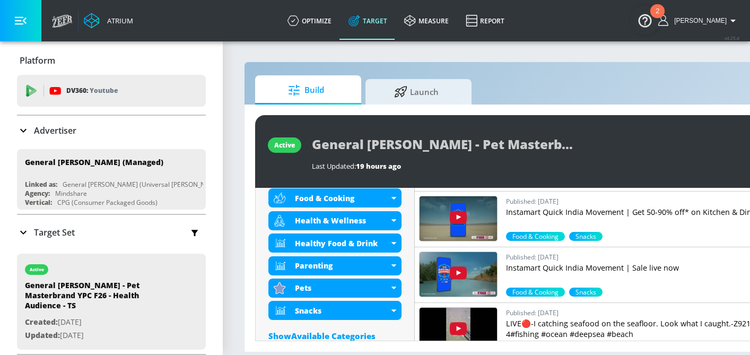
scroll to position [403, 0]
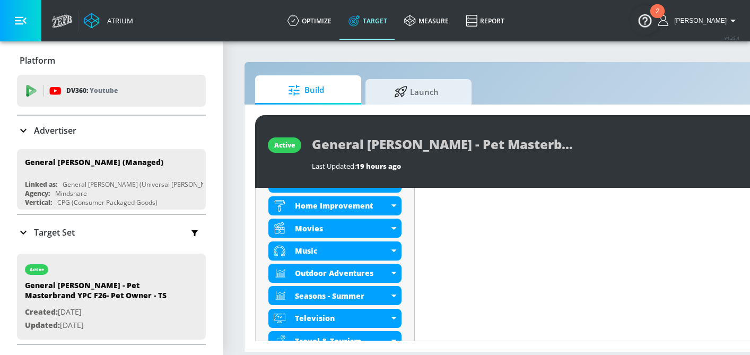
scroll to position [431, 0]
